Goal: Task Accomplishment & Management: Use online tool/utility

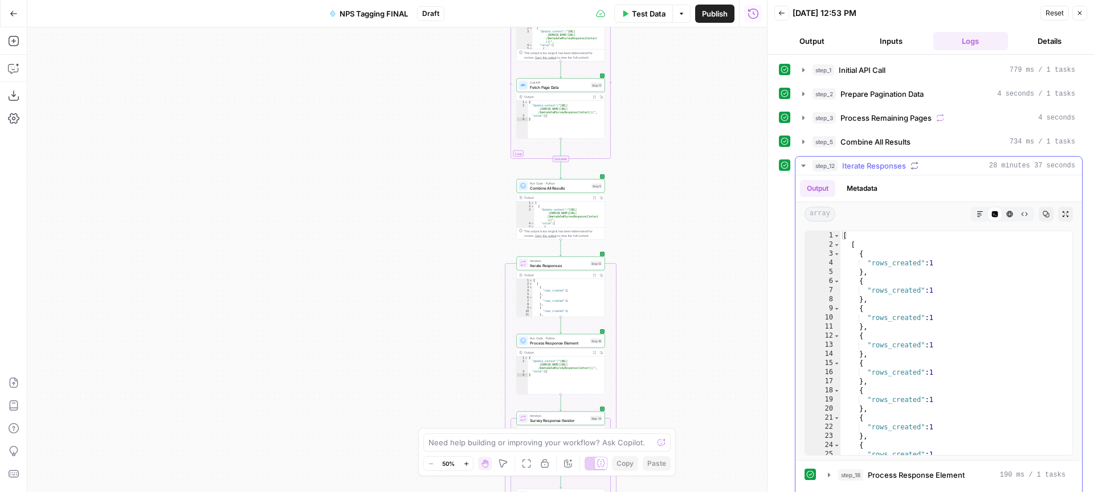
click at [804, 165] on icon "button" at bounding box center [803, 166] width 4 height 2
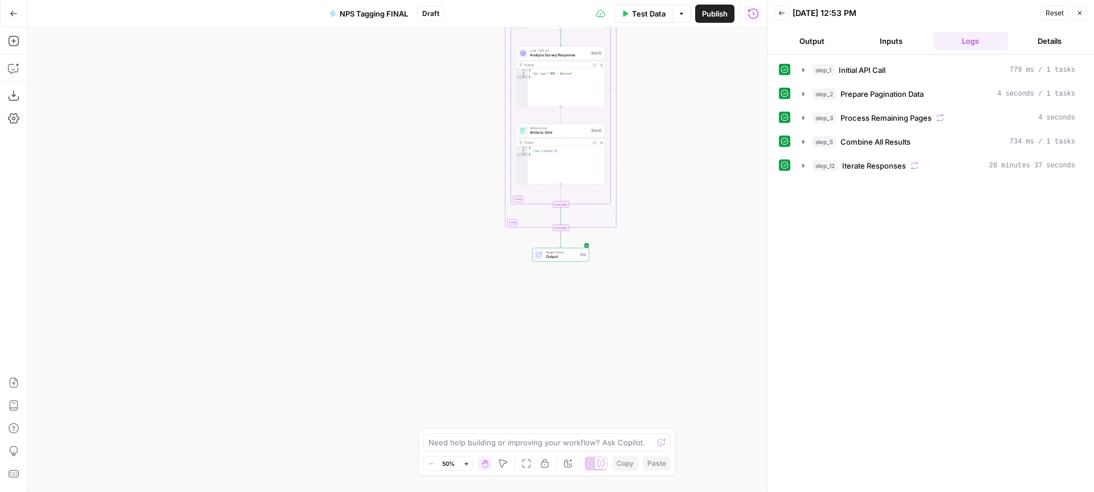
click at [570, 257] on span "Output" at bounding box center [561, 257] width 31 height 6
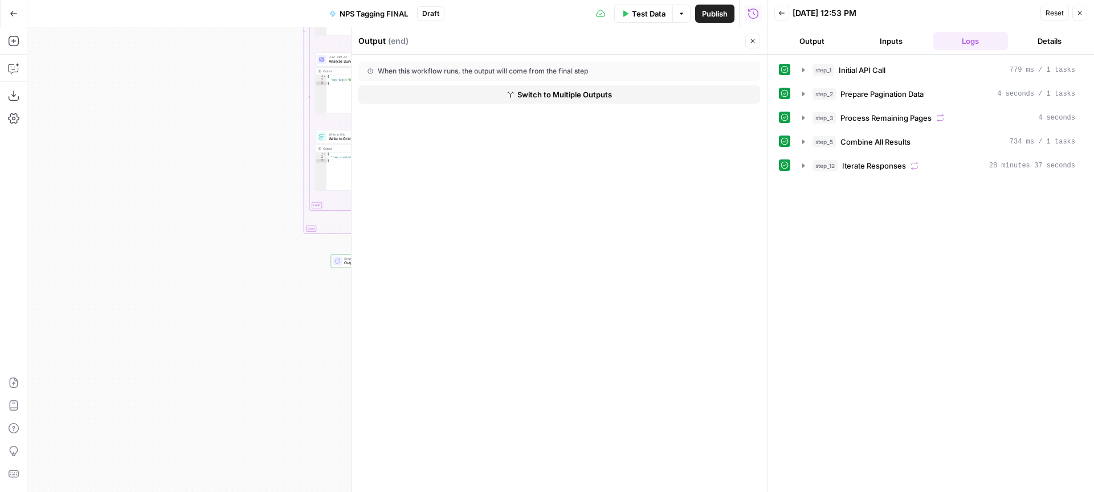
drag, startPoint x: 299, startPoint y: 250, endPoint x: 63, endPoint y: 262, distance: 236.7
click at [63, 262] on div "Workflow Input Settings Inputs Call API Initial API Call Step 1 Output Expand O…" at bounding box center [397, 259] width 740 height 465
click at [805, 167] on icon "button" at bounding box center [803, 165] width 9 height 9
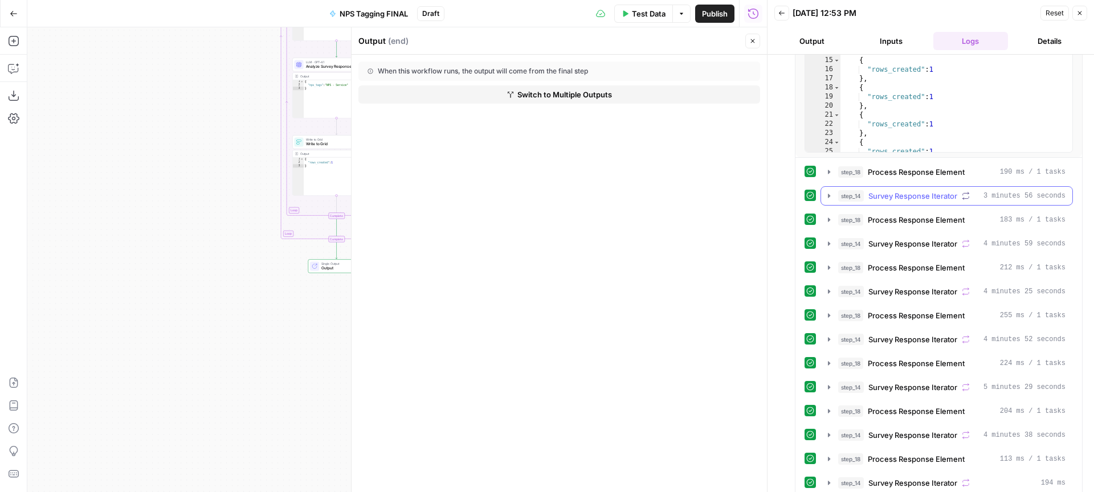
scroll to position [314, 0]
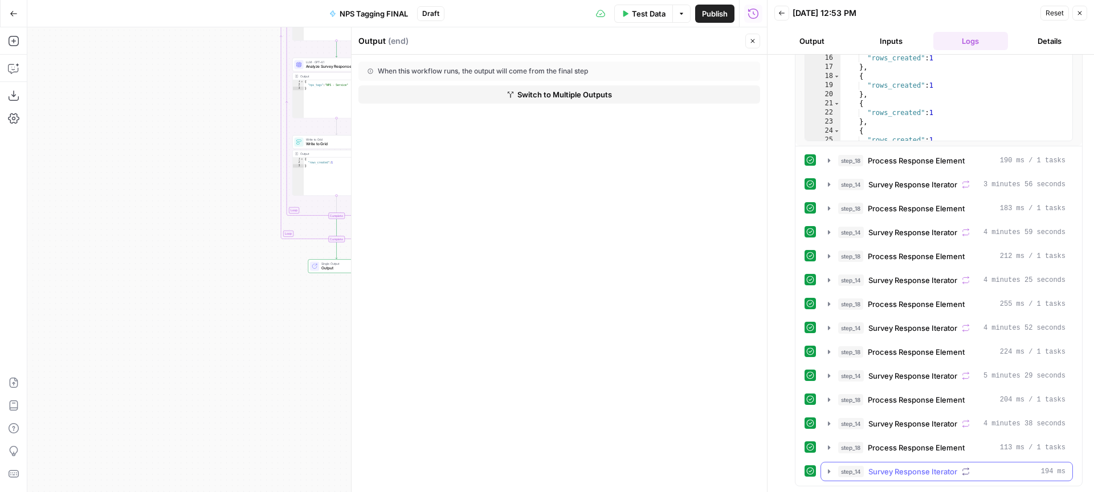
click at [826, 472] on icon "button" at bounding box center [828, 471] width 9 height 9
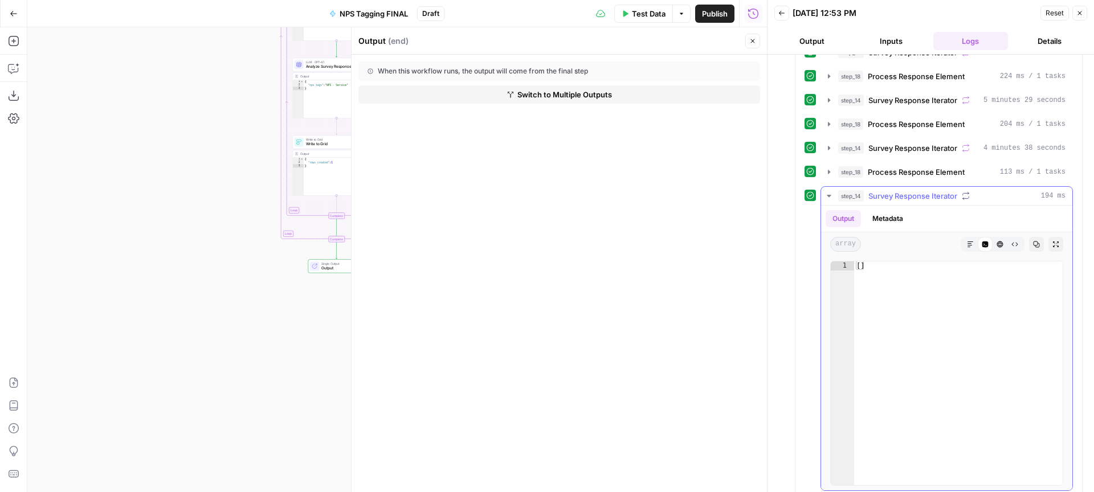
scroll to position [600, 0]
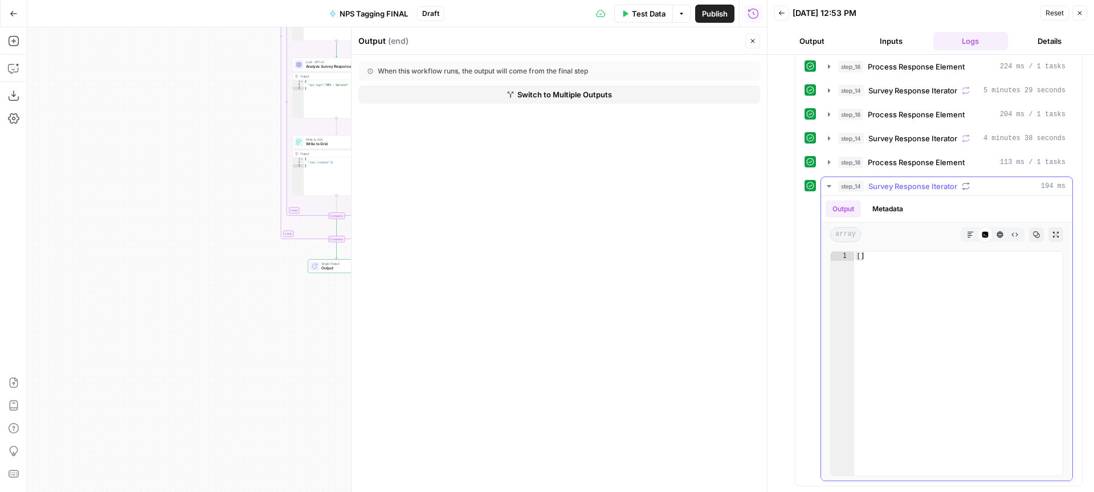
click at [833, 183] on icon "button" at bounding box center [828, 186] width 9 height 9
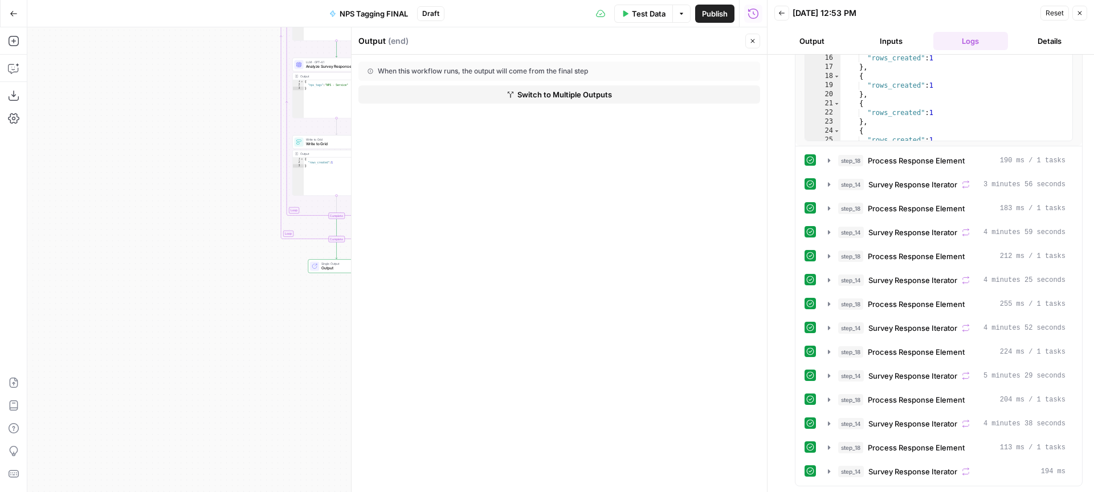
click at [704, 11] on span "Publish" at bounding box center [715, 13] width 26 height 11
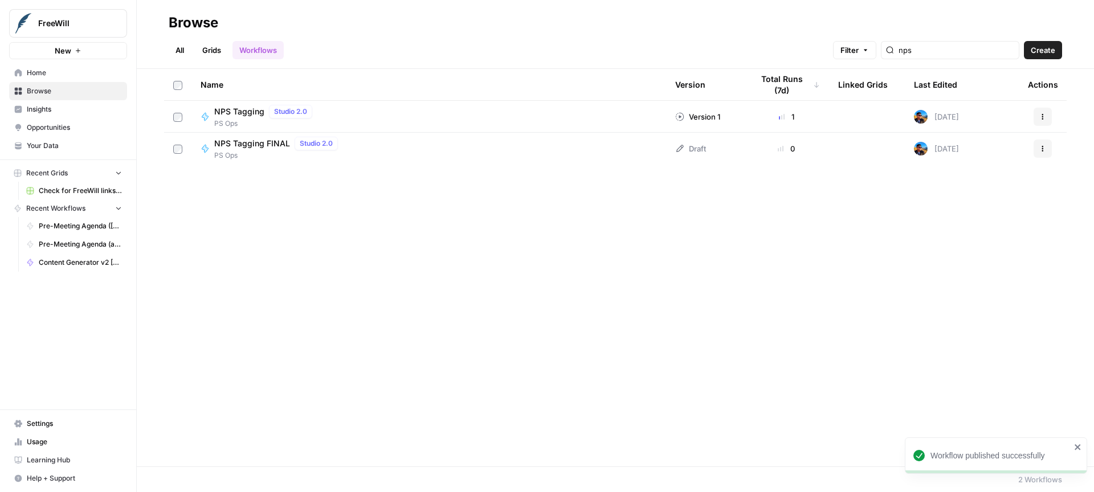
click at [794, 219] on div "Name Version Total Runs (7d) Linked Grids Last Edited Actions NPS Tagging Studi…" at bounding box center [615, 268] width 957 height 398
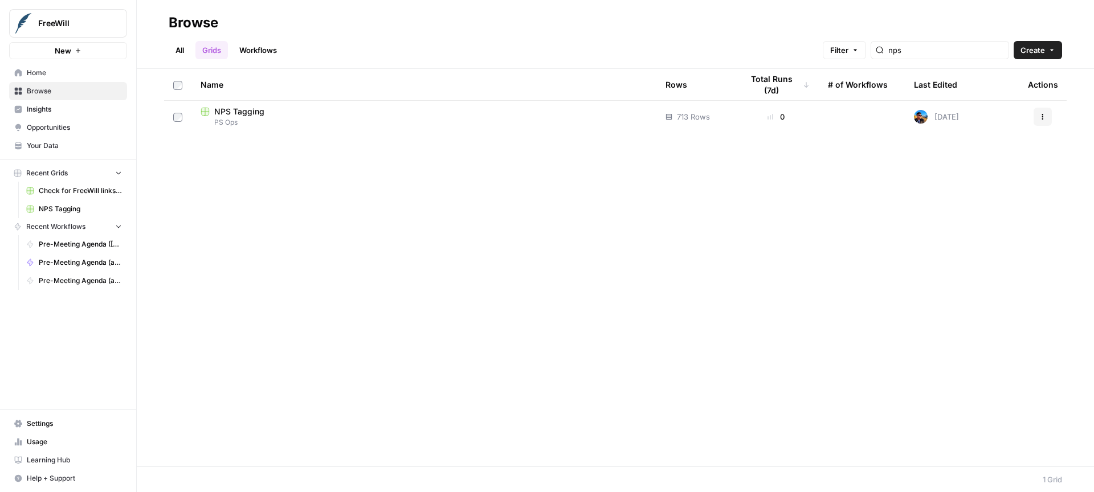
click at [267, 113] on div "NPS Tagging" at bounding box center [424, 111] width 447 height 11
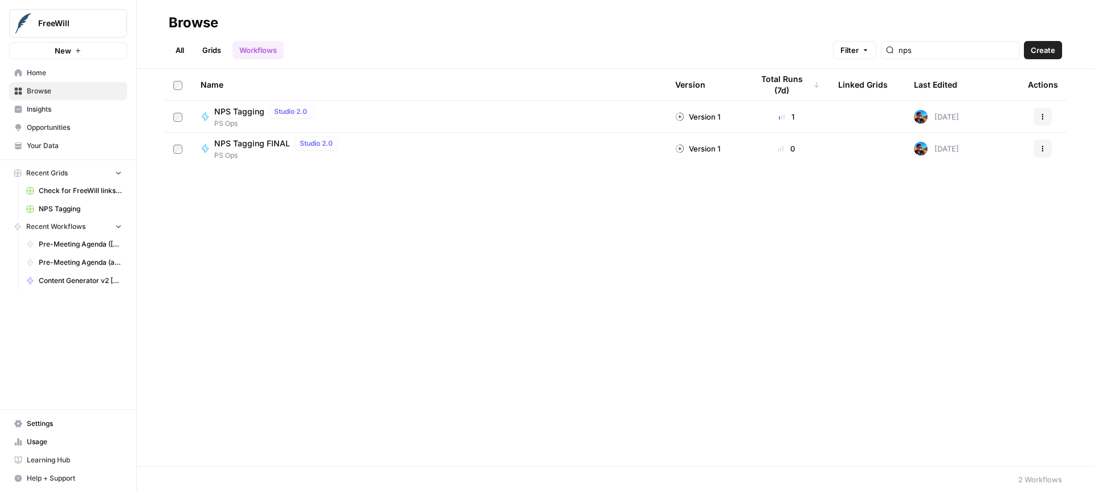
click at [1045, 153] on button "Actions" at bounding box center [1043, 149] width 18 height 18
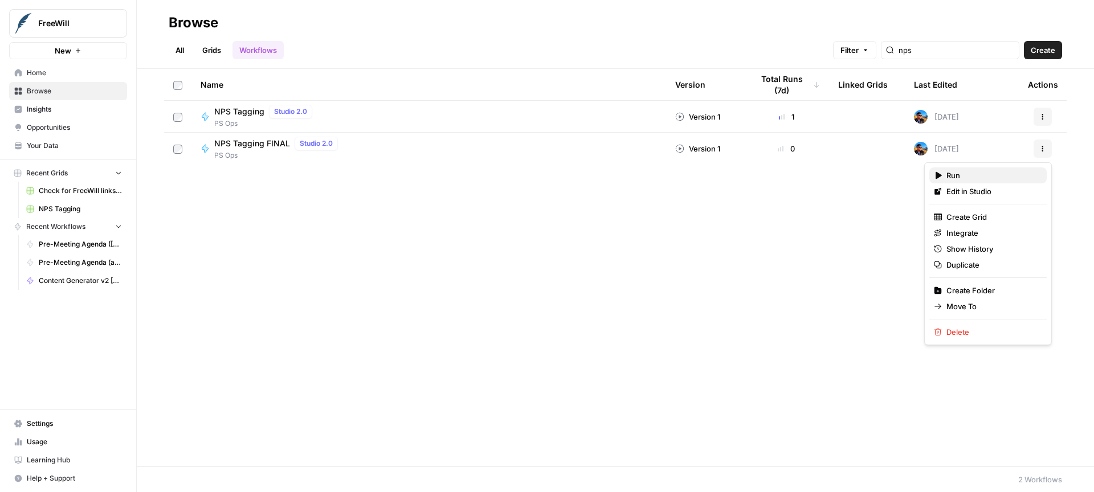
click at [996, 178] on span "Run" at bounding box center [991, 175] width 91 height 11
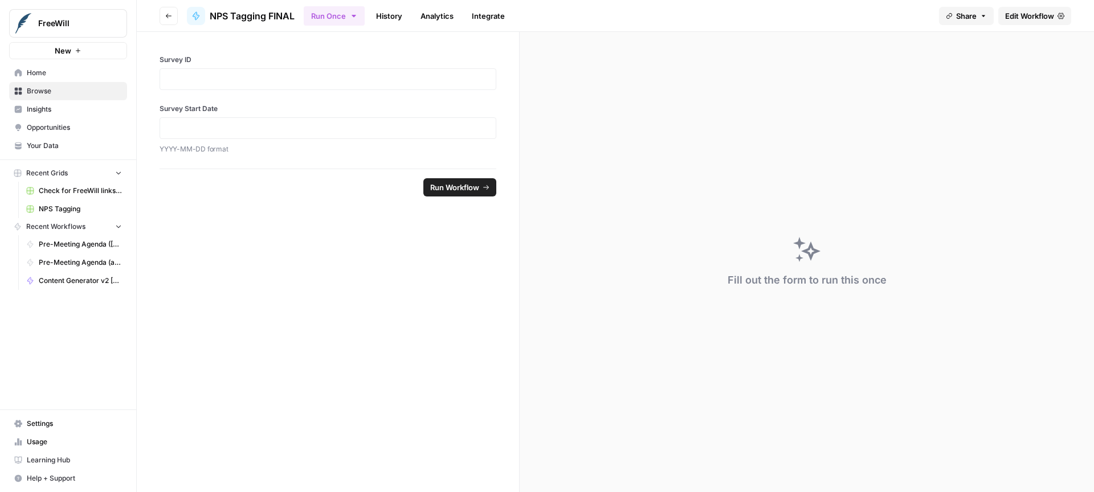
click at [269, 85] on div at bounding box center [328, 79] width 337 height 22
click at [281, 75] on p at bounding box center [328, 78] width 322 height 11
click at [236, 129] on p at bounding box center [328, 127] width 322 height 11
click at [307, 162] on div "**********" at bounding box center [328, 100] width 382 height 137
click at [463, 190] on span "Run Workflow" at bounding box center [454, 187] width 49 height 11
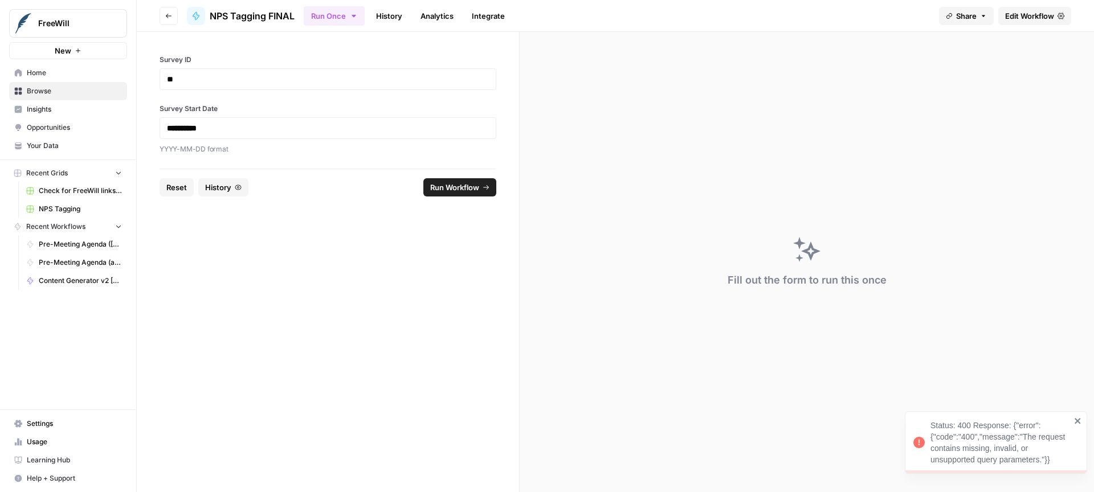
click at [959, 442] on div "Status: 400 Response: {"error":{"code":"400","message":"The request contains mi…" at bounding box center [1000, 443] width 140 height 46
click at [193, 128] on strong "**********" at bounding box center [182, 128] width 30 height 8
click at [439, 186] on span "Run Workflow" at bounding box center [454, 187] width 49 height 11
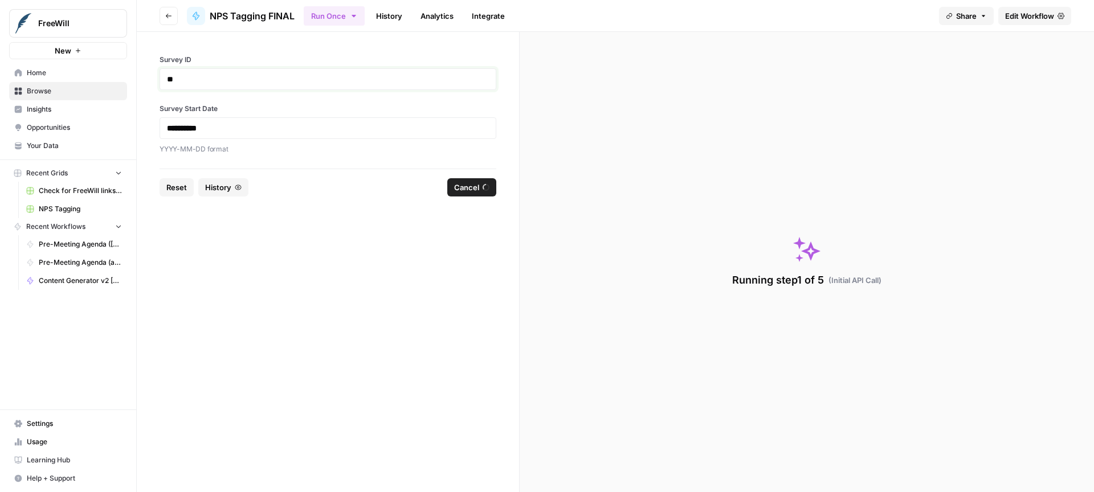
click at [185, 79] on p "**" at bounding box center [328, 78] width 322 height 11
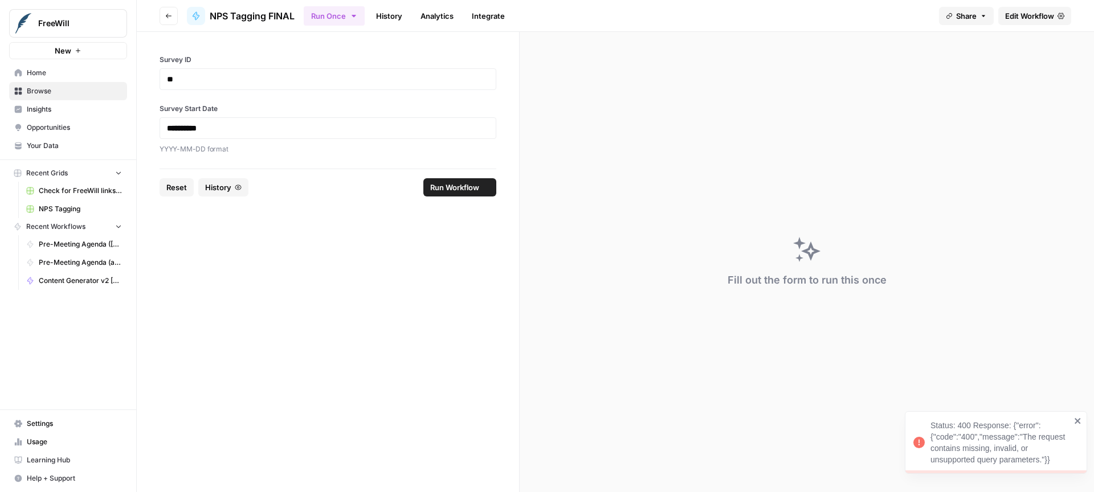
click at [354, 104] on label "Survey Start Date" at bounding box center [328, 109] width 337 height 10
click at [977, 461] on div "Status: 400 Response: {"error":{"code":"400","message":"The request contains mi…" at bounding box center [1000, 443] width 140 height 46
click at [1026, 18] on span "Edit Workflow" at bounding box center [1029, 15] width 49 height 11
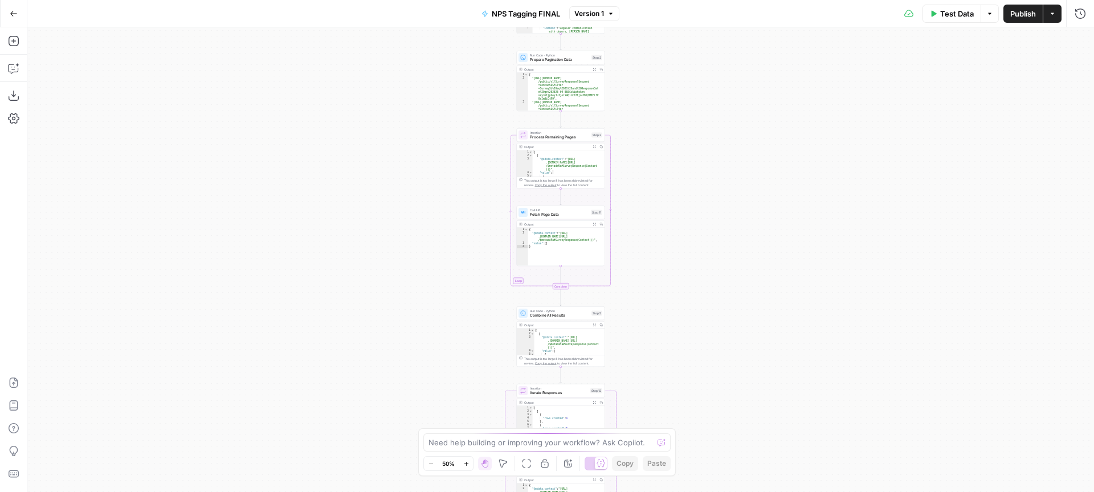
click at [941, 15] on span "Test Data" at bounding box center [957, 13] width 34 height 11
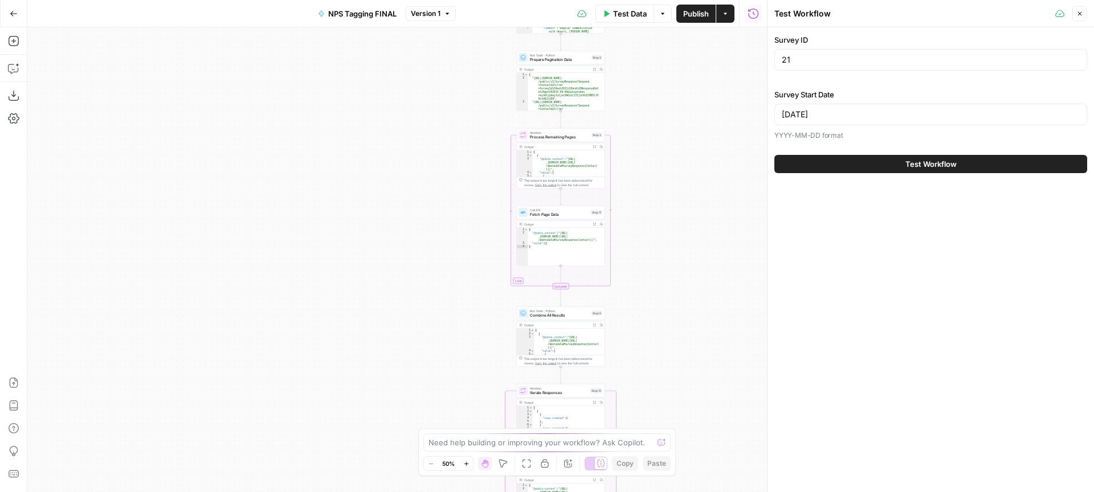
click at [876, 169] on button "Test Workflow" at bounding box center [930, 164] width 313 height 18
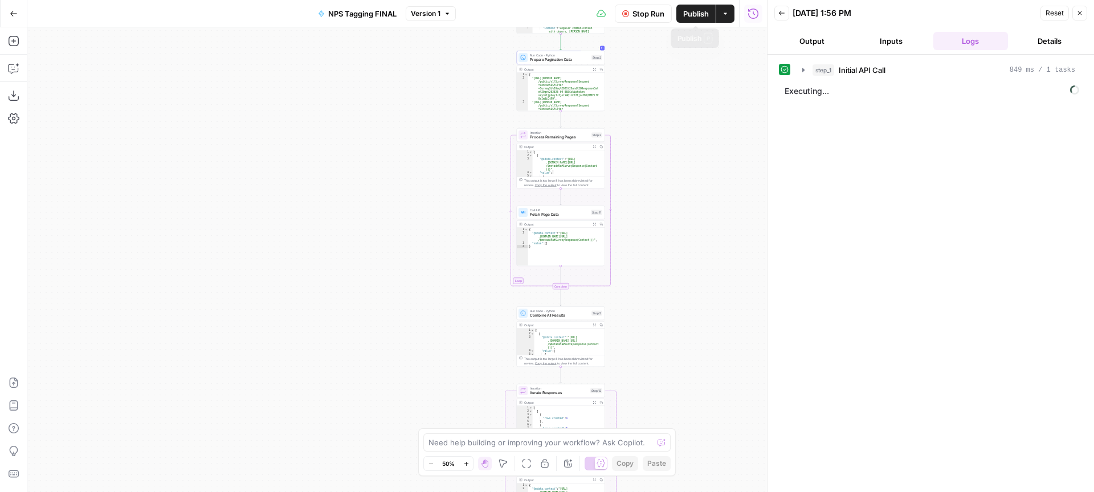
click at [688, 21] on button "Publish" at bounding box center [695, 14] width 39 height 18
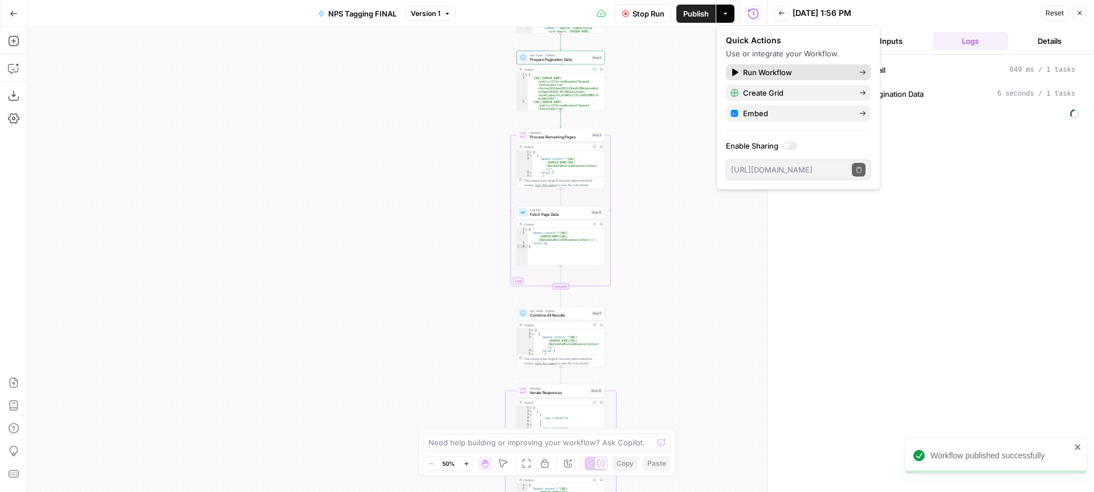
click at [772, 74] on span "Run Workflow" at bounding box center [796, 72] width 107 height 11
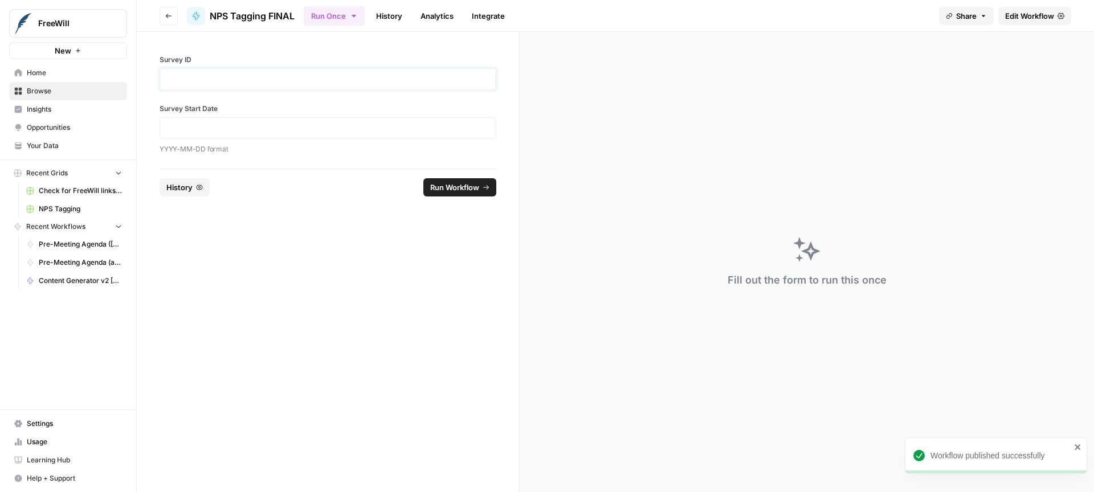
click at [327, 84] on p at bounding box center [328, 78] width 322 height 11
click at [285, 124] on p at bounding box center [328, 127] width 322 height 11
click at [445, 187] on span "Run Workflow" at bounding box center [454, 187] width 49 height 11
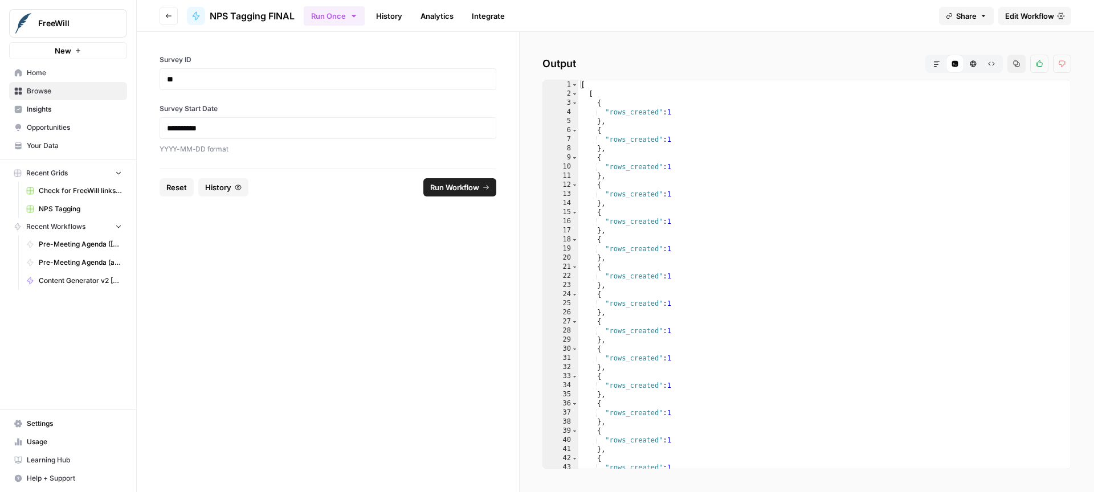
click at [1022, 18] on span "Edit Workflow" at bounding box center [1029, 15] width 49 height 11
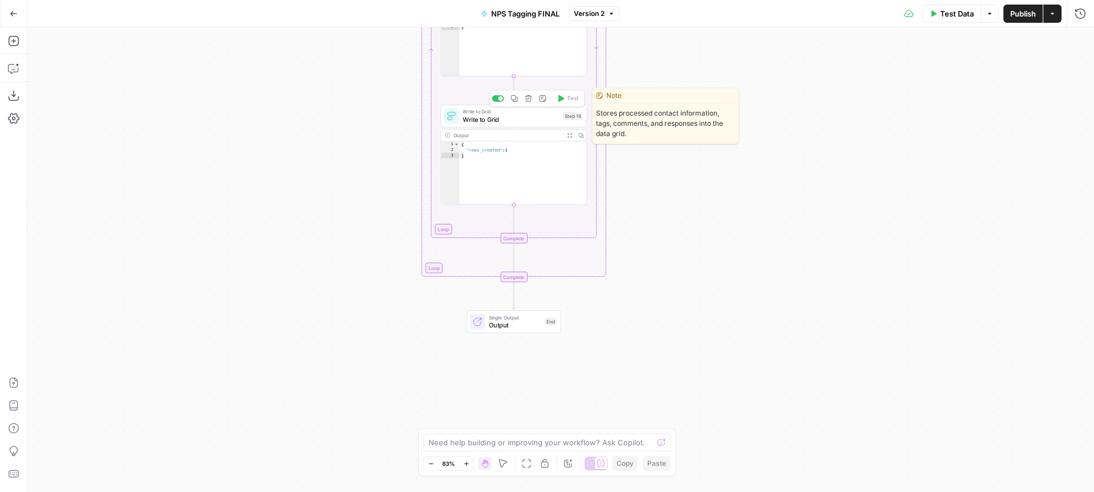
click at [534, 115] on span "Write to Grid" at bounding box center [511, 120] width 96 height 10
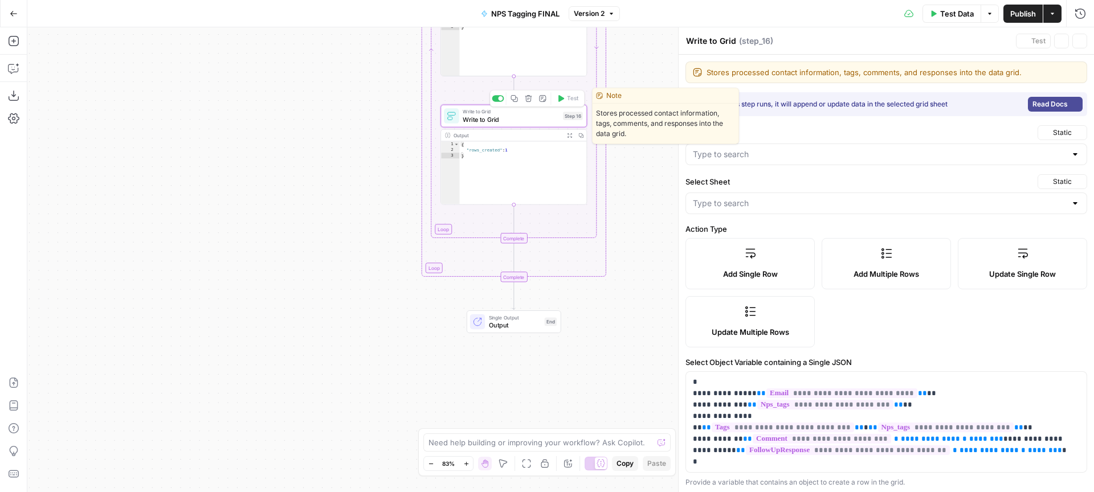
type input "NPS Tagging"
type input "Blank"
type input "customer_id"
type input "nps_tags"
type input "followup_response"
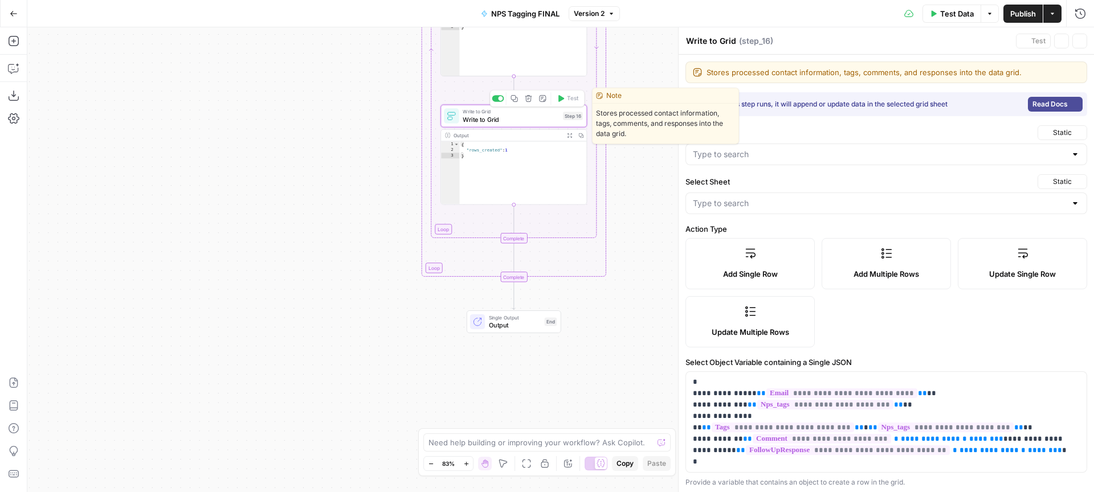
type input "comment"
type input "contact_tags"
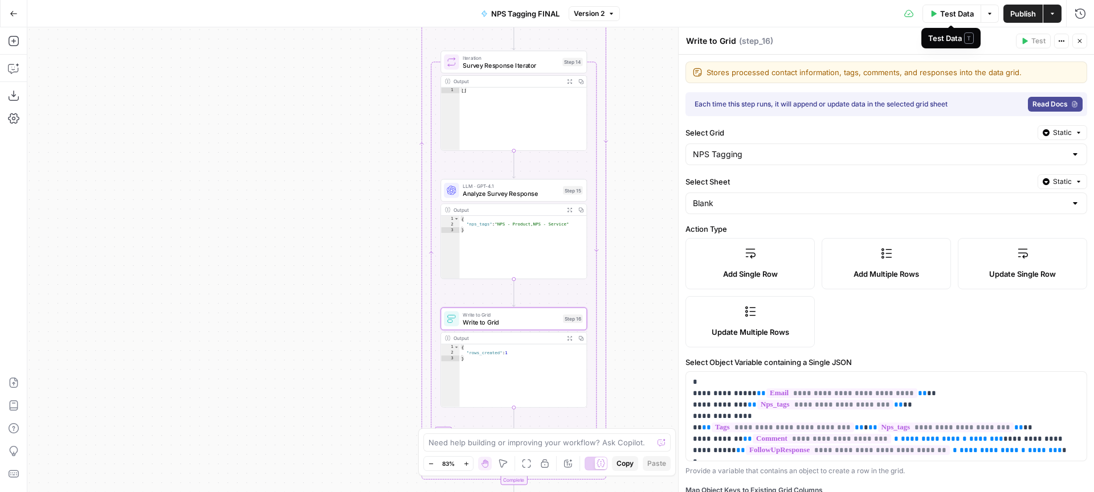
click at [972, 13] on span "Test Data" at bounding box center [957, 13] width 34 height 11
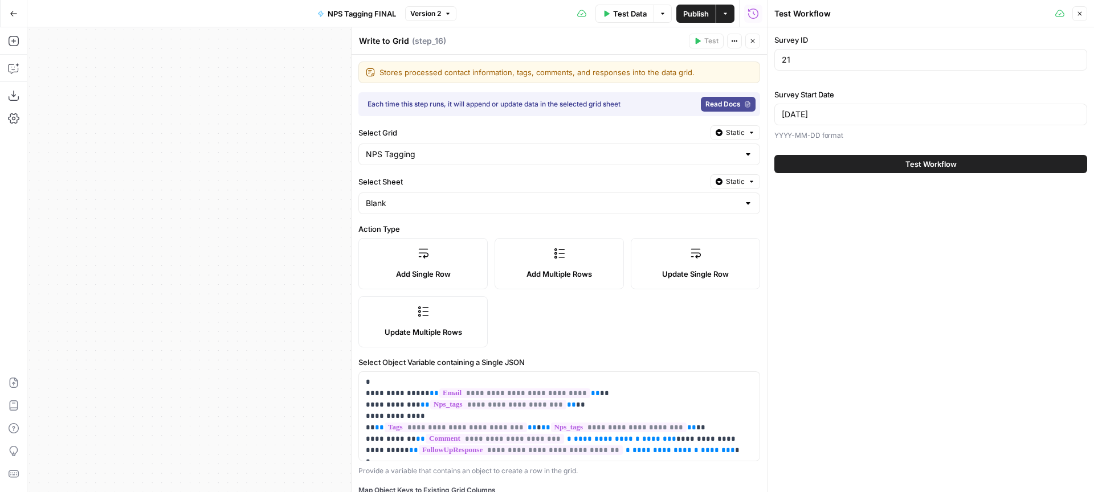
click at [860, 170] on button "Test Workflow" at bounding box center [930, 164] width 313 height 18
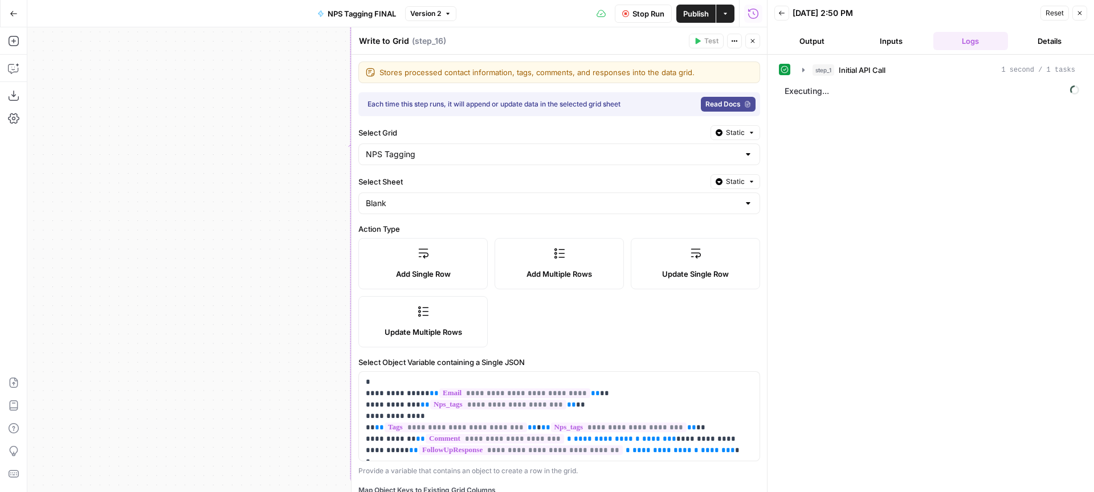
drag, startPoint x: 254, startPoint y: 210, endPoint x: 95, endPoint y: 218, distance: 159.1
click at [95, 218] on div "Workflow Input Settings Inputs Call API Initial API Call Step 1 Output Expand O…" at bounding box center [397, 259] width 740 height 465
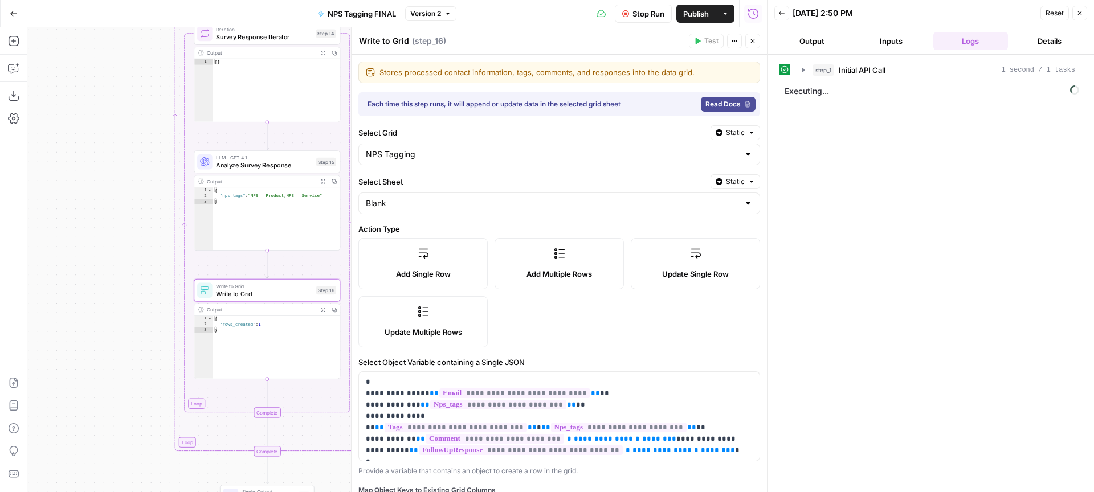
drag, startPoint x: 183, startPoint y: 224, endPoint x: 47, endPoint y: 170, distance: 147.1
click at [47, 170] on div "Workflow Input Settings Inputs Call API Initial API Call Step 1 Output Expand O…" at bounding box center [397, 259] width 740 height 465
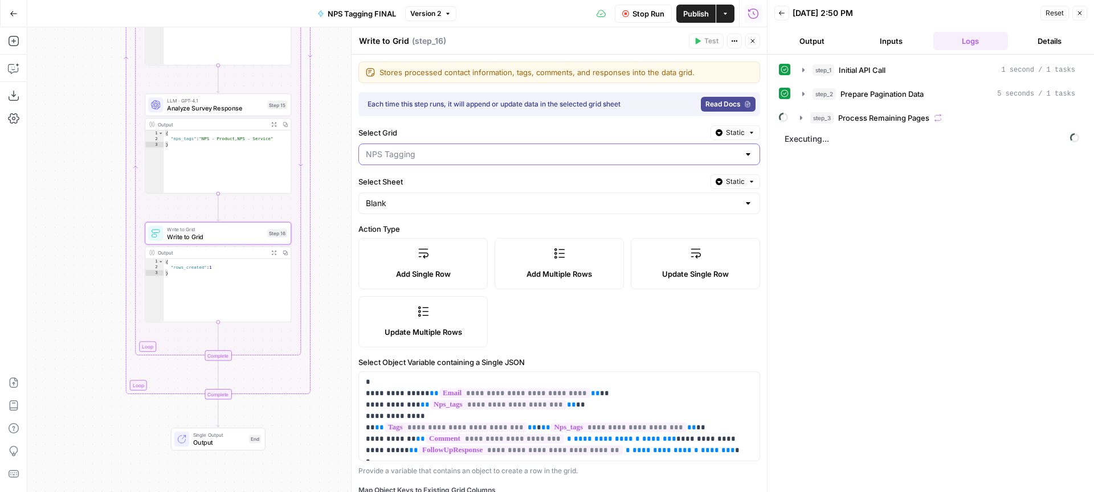
click at [562, 153] on input "Select Grid" at bounding box center [552, 154] width 373 height 11
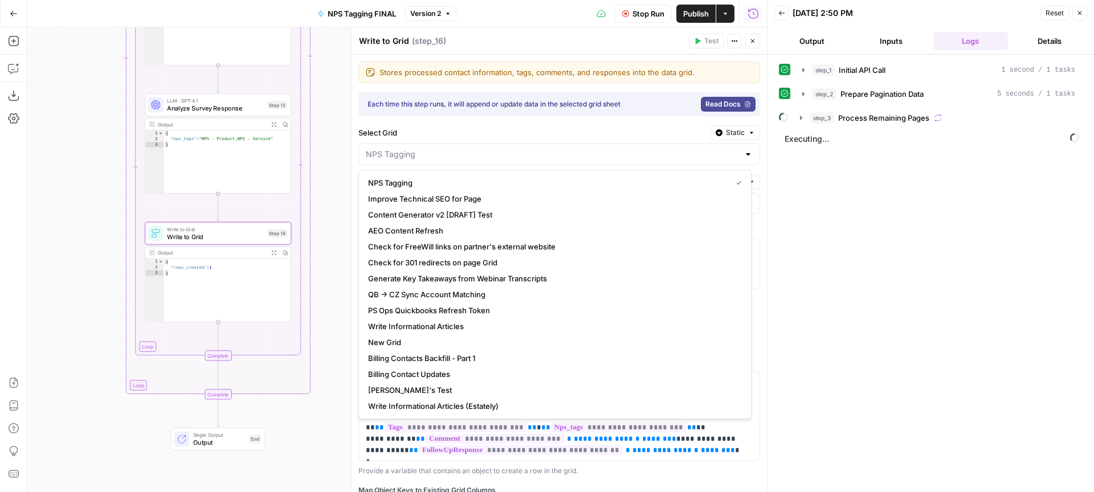
click at [477, 181] on span "NPS Tagging" at bounding box center [547, 182] width 359 height 11
type input "NPS Tagging"
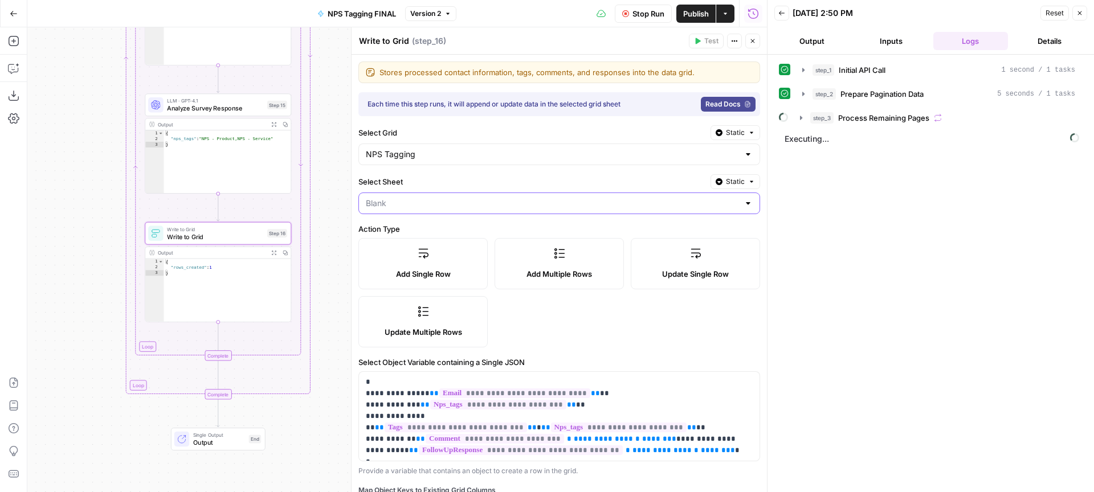
click at [477, 205] on input "Select Sheet" at bounding box center [552, 203] width 373 height 11
click at [446, 231] on span "Blank" at bounding box center [547, 231] width 359 height 11
type input "Blank"
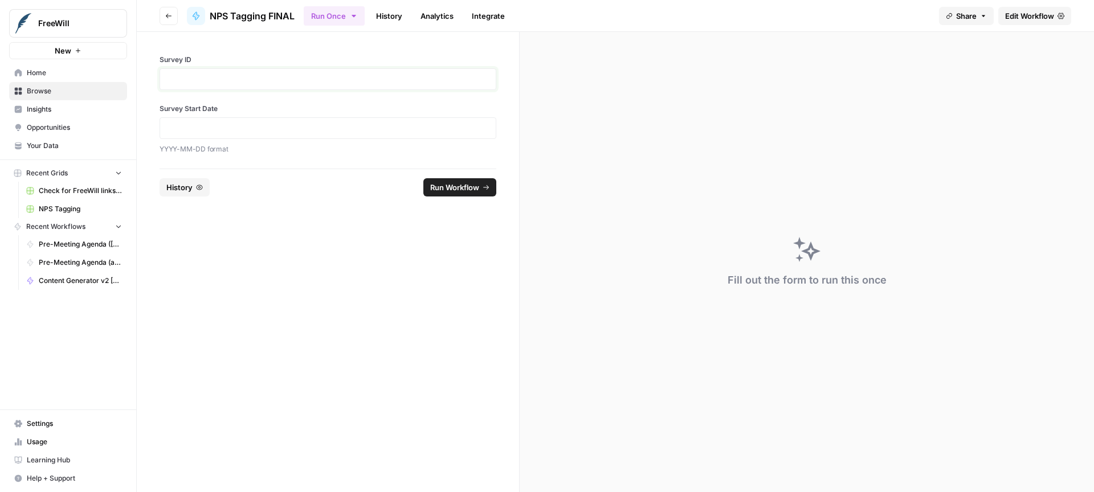
click at [232, 75] on p at bounding box center [328, 78] width 322 height 11
click at [211, 79] on p at bounding box center [328, 78] width 322 height 11
click at [215, 124] on p at bounding box center [328, 127] width 322 height 11
click at [319, 156] on div "**********" at bounding box center [328, 100] width 382 height 137
click at [279, 173] on footer "Reset History Run Workflow" at bounding box center [328, 187] width 337 height 37
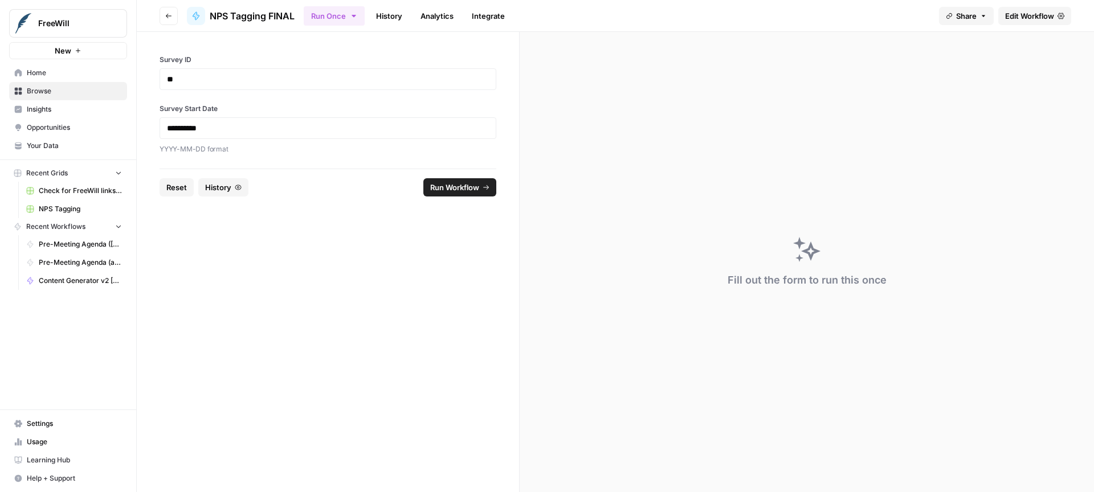
click at [448, 193] on button "Run Workflow" at bounding box center [459, 187] width 73 height 18
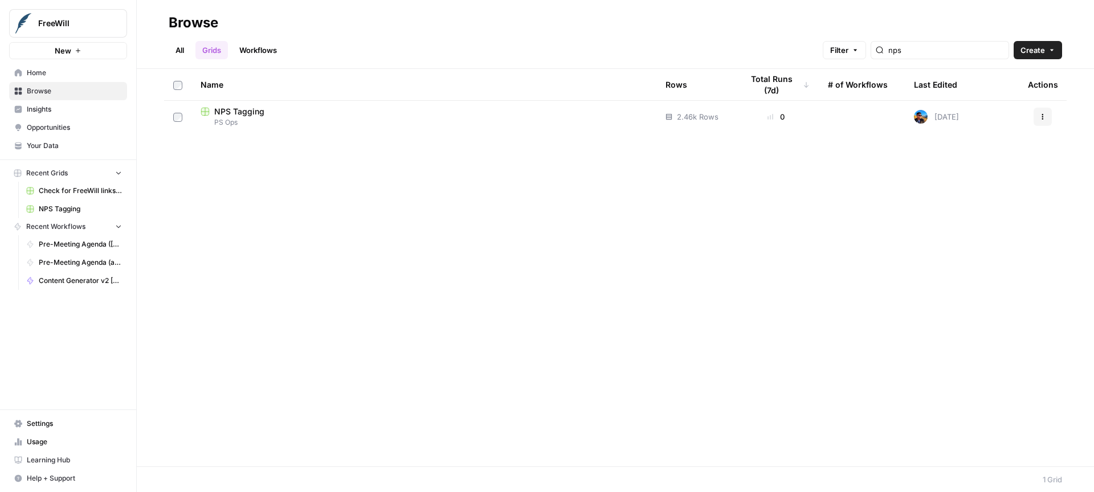
click at [300, 117] on span "PS Ops" at bounding box center [424, 122] width 447 height 10
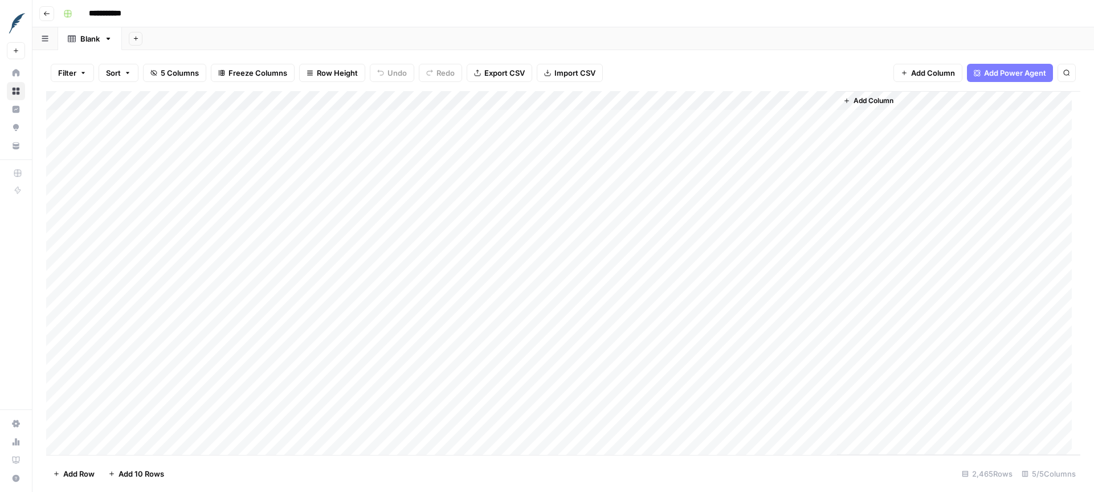
click at [402, 123] on div "Add Column" at bounding box center [563, 273] width 1034 height 364
drag, startPoint x: 205, startPoint y: 33, endPoint x: 182, endPoint y: 31, distance: 22.9
click at [201, 32] on div "Add Sheet" at bounding box center [608, 38] width 972 height 23
click at [42, 12] on button "Go back" at bounding box center [46, 13] width 15 height 15
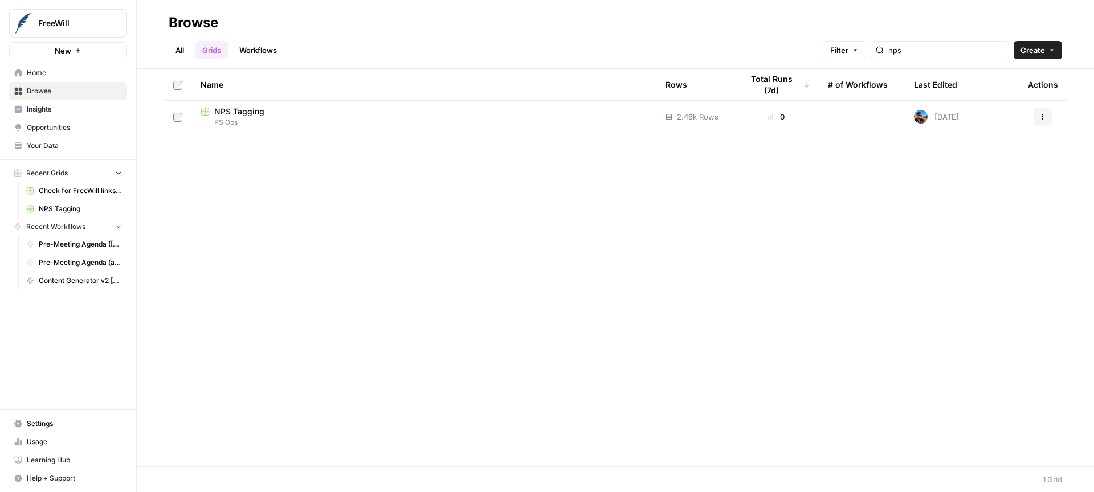
click at [239, 115] on span "NPS Tagging" at bounding box center [239, 111] width 50 height 11
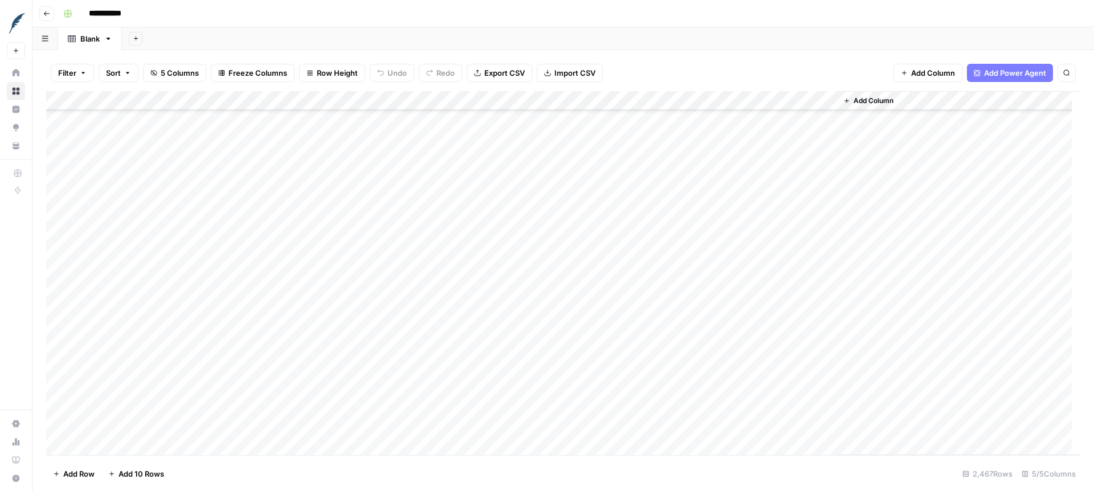
scroll to position [43427, 0]
click at [152, 203] on div "Add Column" at bounding box center [563, 273] width 1034 height 364
type textarea "**********"
click at [117, 258] on div "Add Column" at bounding box center [563, 273] width 1034 height 364
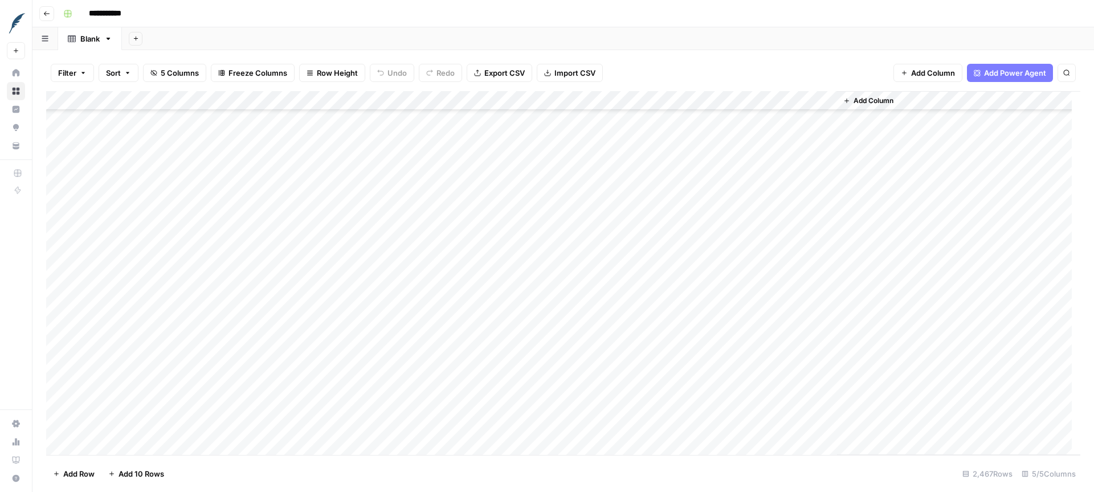
click at [60, 263] on div "Add Column" at bounding box center [563, 273] width 1034 height 364
click at [142, 234] on div "Add Column" at bounding box center [563, 273] width 1034 height 364
drag, startPoint x: 75, startPoint y: 264, endPoint x: 75, endPoint y: 255, distance: 9.1
click at [75, 255] on div "Add Column" at bounding box center [563, 273] width 1034 height 364
click at [96, 264] on div "Add Column" at bounding box center [563, 273] width 1034 height 364
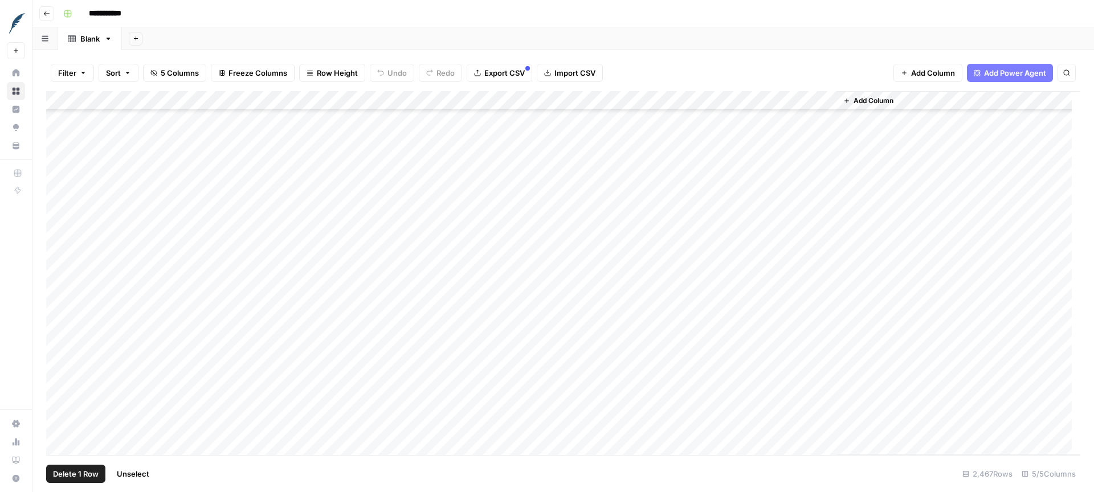
click at [121, 259] on div "Add Column" at bounding box center [563, 273] width 1034 height 364
click at [60, 264] on div "Add Column" at bounding box center [563, 273] width 1034 height 364
click at [58, 117] on div "Add Column" at bounding box center [563, 273] width 1034 height 364
click at [105, 480] on button "Delete 713 Rows" at bounding box center [82, 474] width 72 height 18
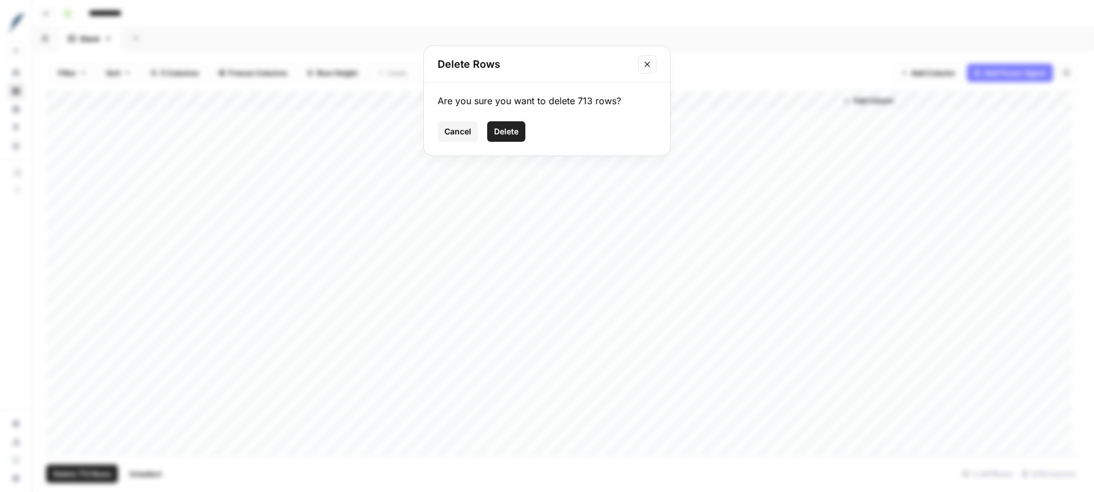
click at [510, 136] on span "Delete" at bounding box center [506, 131] width 24 height 11
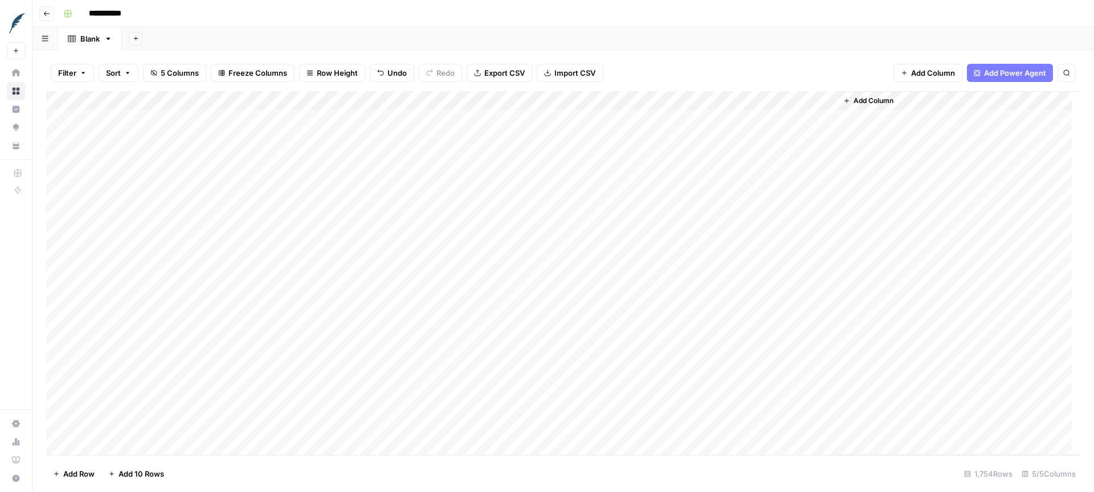
click at [178, 145] on div "Add Column" at bounding box center [563, 273] width 1034 height 364
click at [214, 135] on div "Add Column" at bounding box center [563, 273] width 1034 height 364
click at [150, 120] on div "Add Column" at bounding box center [563, 273] width 1034 height 364
click at [141, 406] on div "Add Column" at bounding box center [563, 273] width 1034 height 364
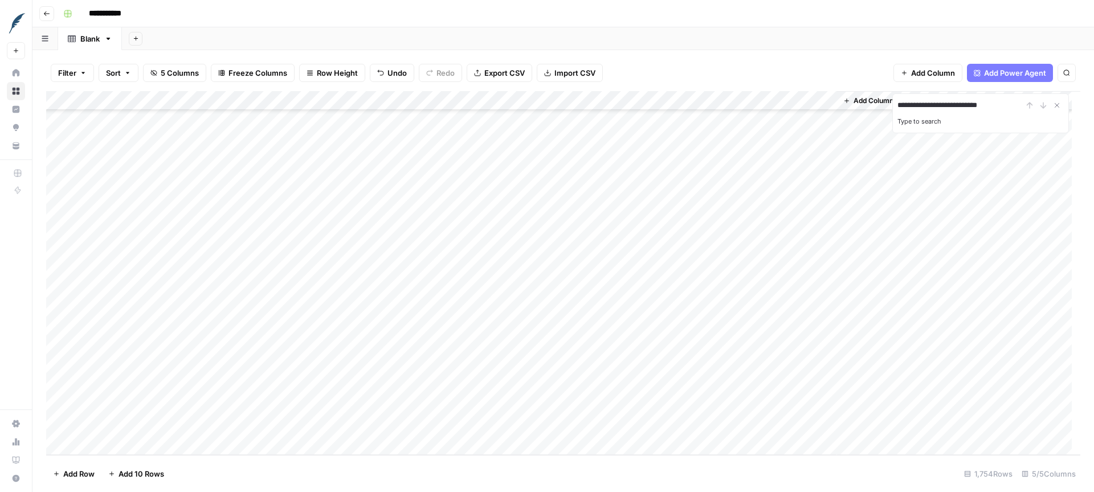
type input "**********"
click at [1040, 105] on div "**********" at bounding box center [980, 106] width 166 height 14
click at [141, 97] on div "Add Column" at bounding box center [563, 273] width 1034 height 364
click at [405, 143] on div "Add Column" at bounding box center [563, 273] width 1034 height 364
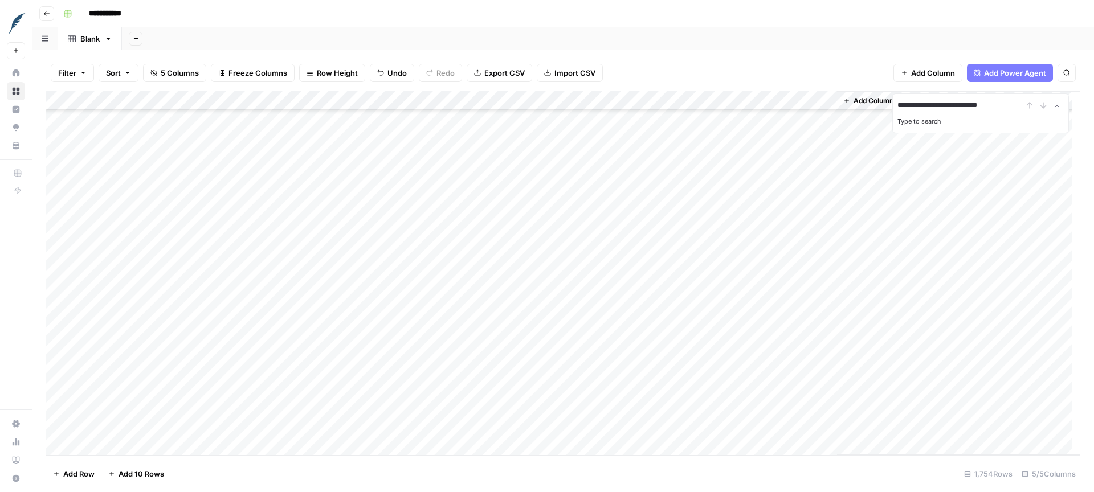
type input "**********"
type input "********"
click at [928, 124] on label "Type to search" at bounding box center [919, 121] width 44 height 8
click at [928, 112] on input "********" at bounding box center [959, 106] width 125 height 14
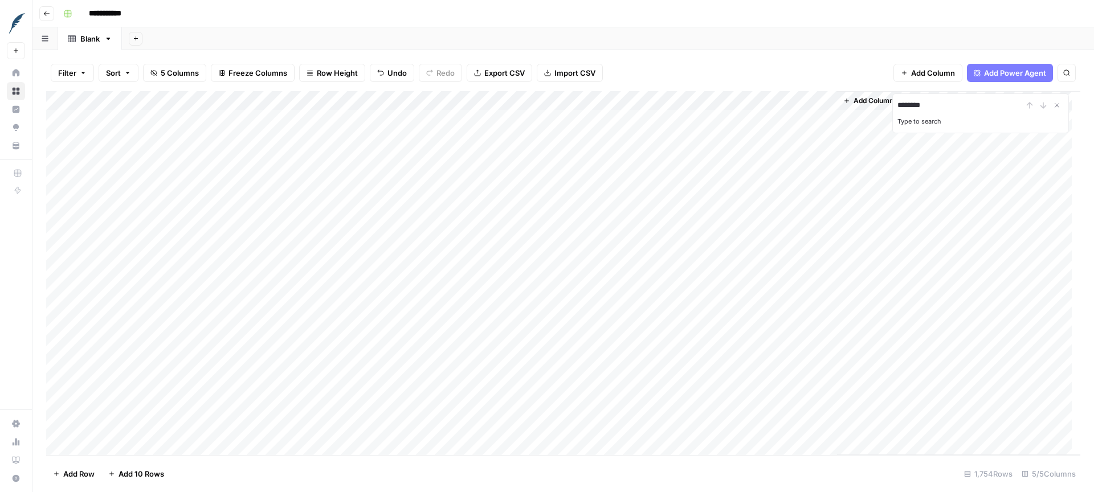
scroll to position [2, 0]
click at [509, 71] on span "Export CSV" at bounding box center [504, 72] width 40 height 11
click at [165, 122] on div "Add Column" at bounding box center [563, 273] width 1034 height 364
click at [58, 119] on div "Add Column" at bounding box center [563, 273] width 1034 height 364
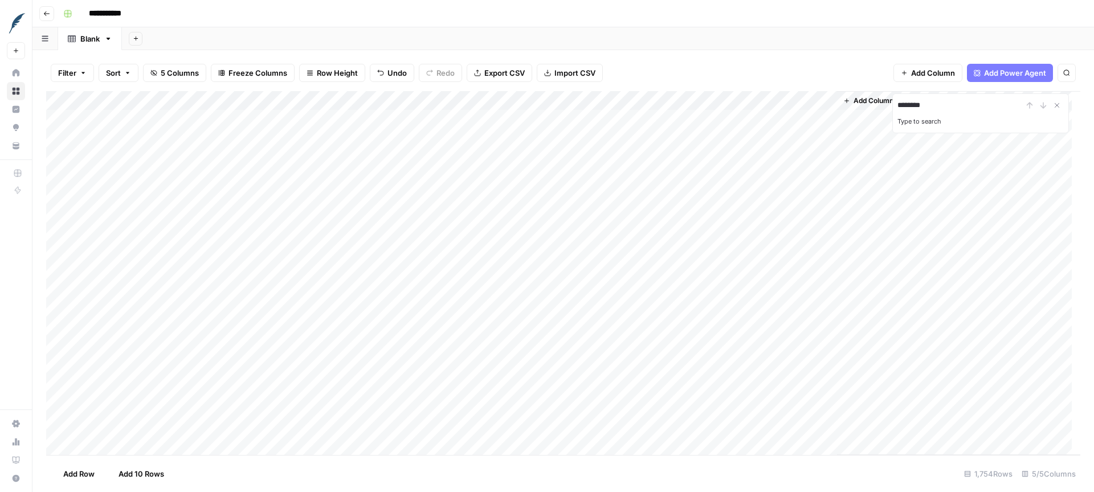
click at [120, 133] on div "Add Column" at bounding box center [563, 273] width 1034 height 364
click at [65, 100] on div "Add Column" at bounding box center [563, 273] width 1034 height 364
click at [65, 104] on div "Add Column" at bounding box center [563, 273] width 1034 height 364
click at [67, 103] on div "Add Column" at bounding box center [563, 273] width 1034 height 364
click at [111, 471] on span "Delete 1754 Rows" at bounding box center [84, 473] width 63 height 11
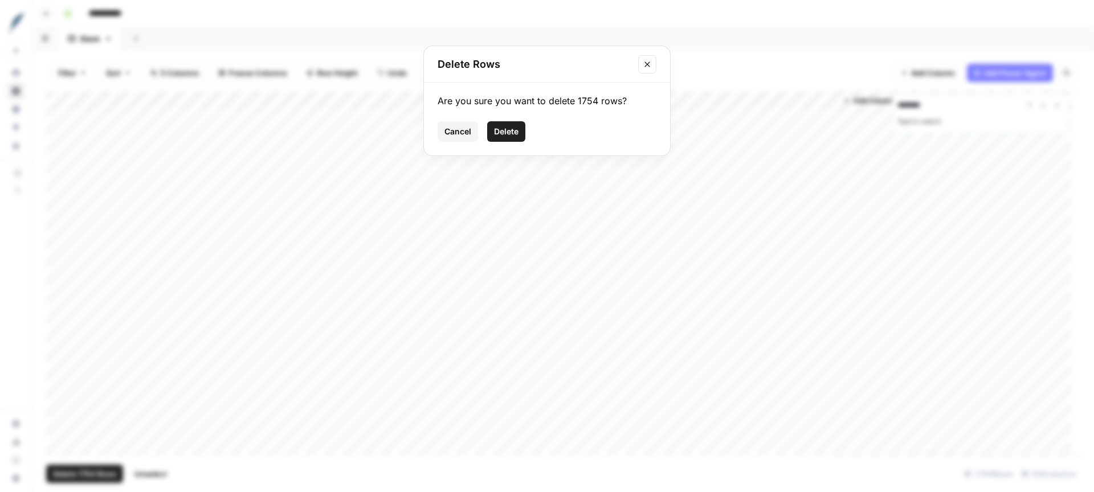
click at [514, 128] on span "Delete" at bounding box center [506, 131] width 24 height 11
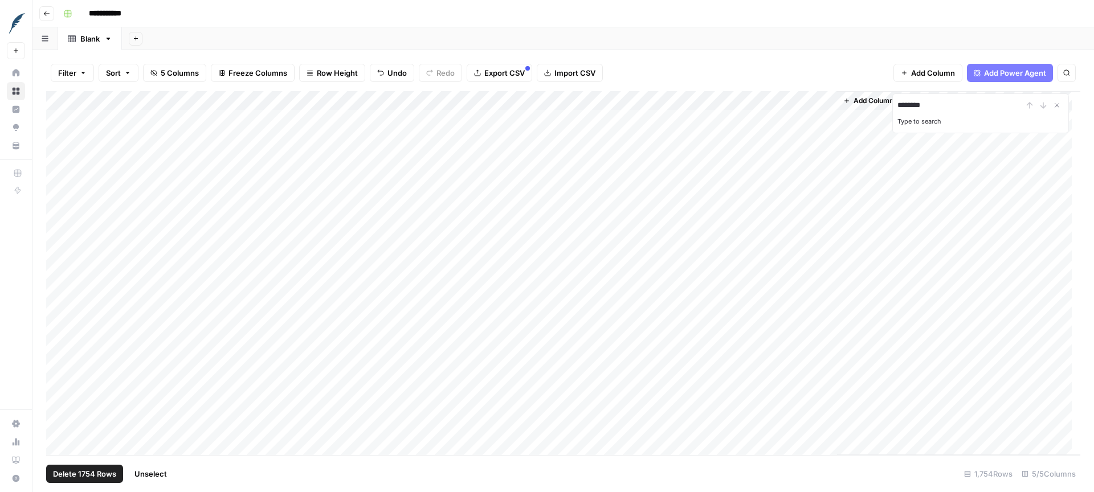
click at [755, 56] on div "Filter Sort 5 Columns Freeze Columns Row Height Undo Redo Export CSV Import CSV…" at bounding box center [563, 73] width 1034 height 36
click at [61, 119] on div "Add Column" at bounding box center [563, 273] width 1034 height 364
click at [59, 427] on div "Add Column" at bounding box center [563, 273] width 1034 height 364
click at [104, 476] on span "Delete 2052 Rows" at bounding box center [85, 473] width 65 height 11
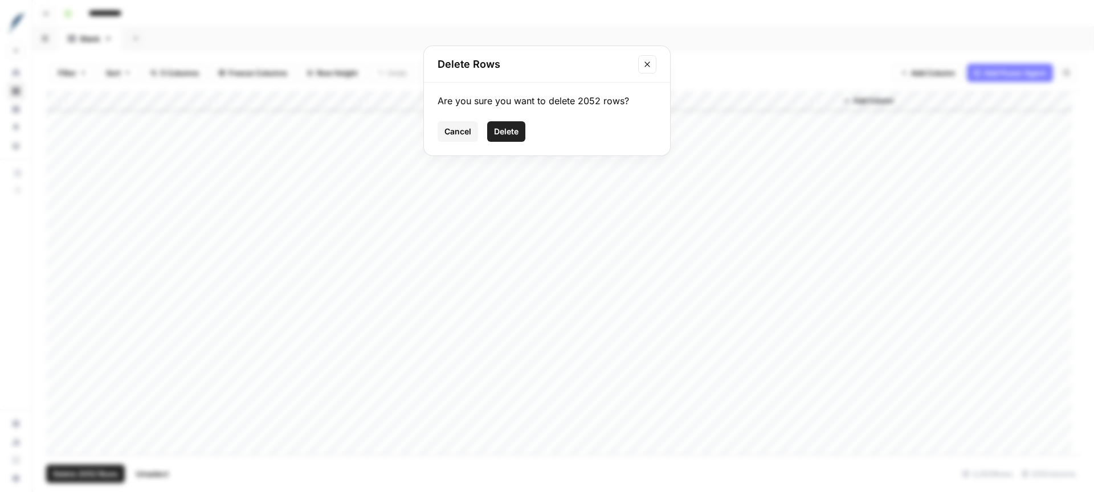
click at [503, 135] on span "Delete" at bounding box center [506, 131] width 24 height 11
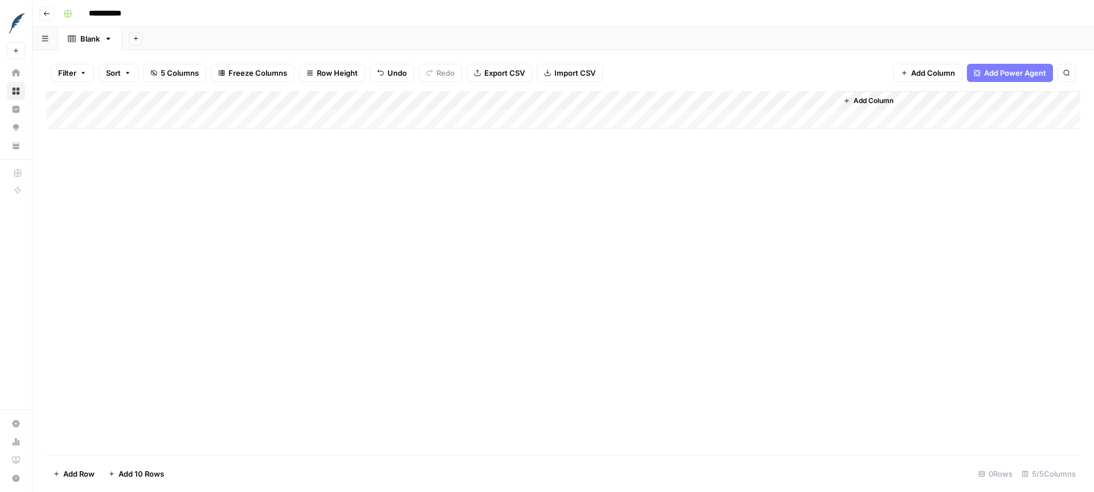
click at [222, 220] on div "Add Column" at bounding box center [563, 273] width 1034 height 364
click at [480, 169] on div "Add Column" at bounding box center [563, 273] width 1034 height 364
click at [213, 164] on div "Add Column" at bounding box center [563, 273] width 1034 height 364
drag, startPoint x: 48, startPoint y: 14, endPoint x: 70, endPoint y: 18, distance: 21.4
click at [48, 14] on icon "button" at bounding box center [46, 13] width 7 height 7
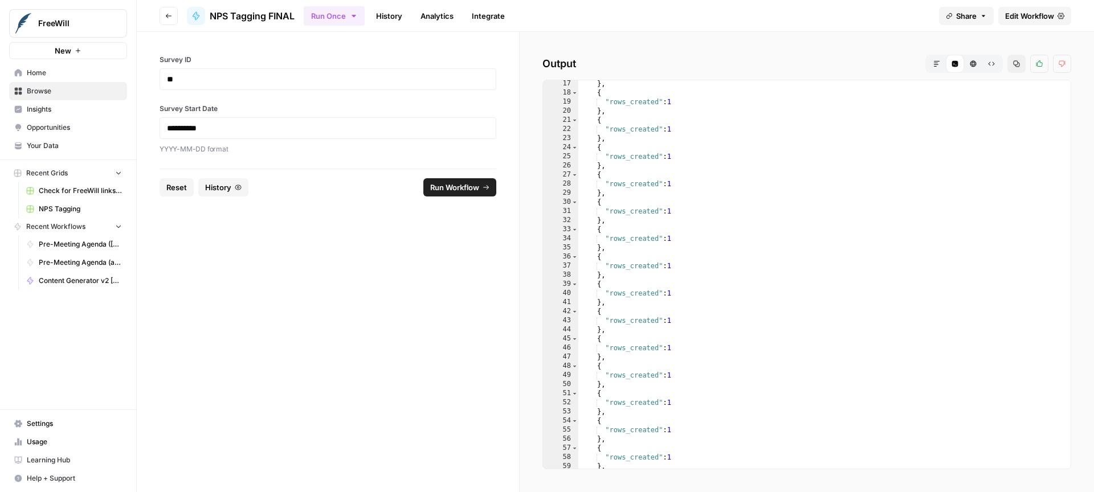
scroll to position [5, 0]
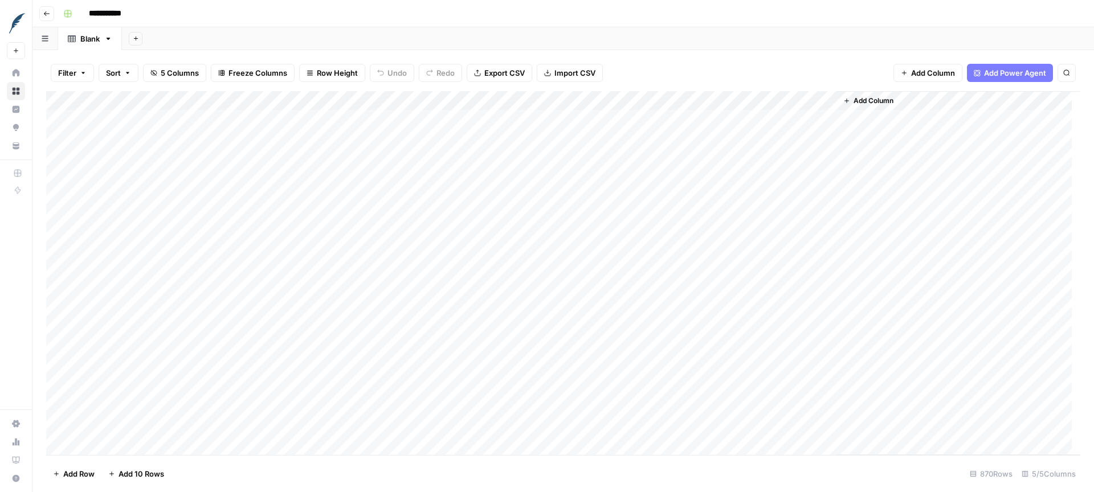
click at [503, 78] on span "Export CSV" at bounding box center [504, 72] width 40 height 11
